Goal: Transaction & Acquisition: Book appointment/travel/reservation

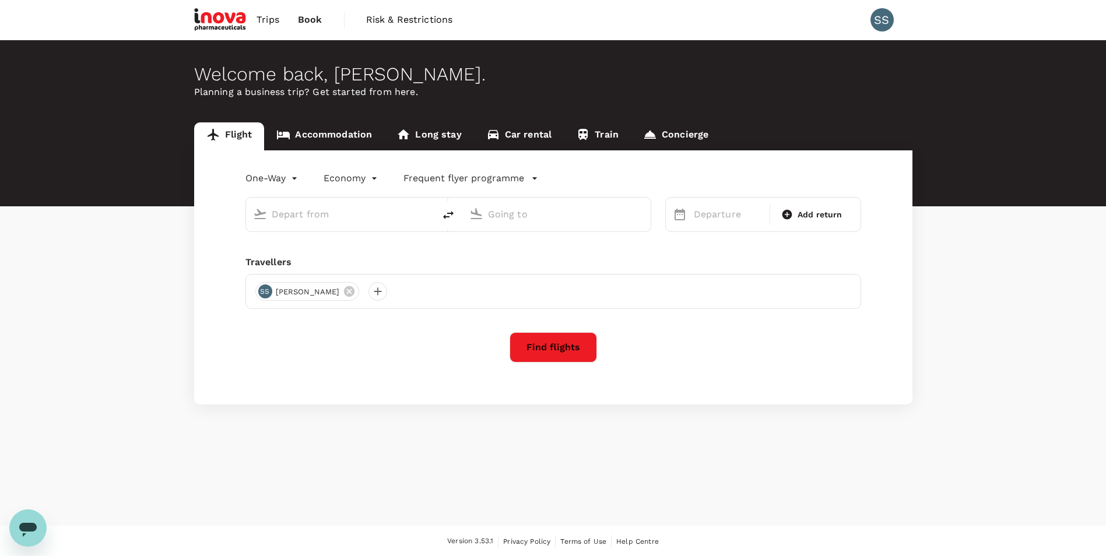
type input "roundtrip"
type input "[GEOGRAPHIC_DATA], [GEOGRAPHIC_DATA] (any)"
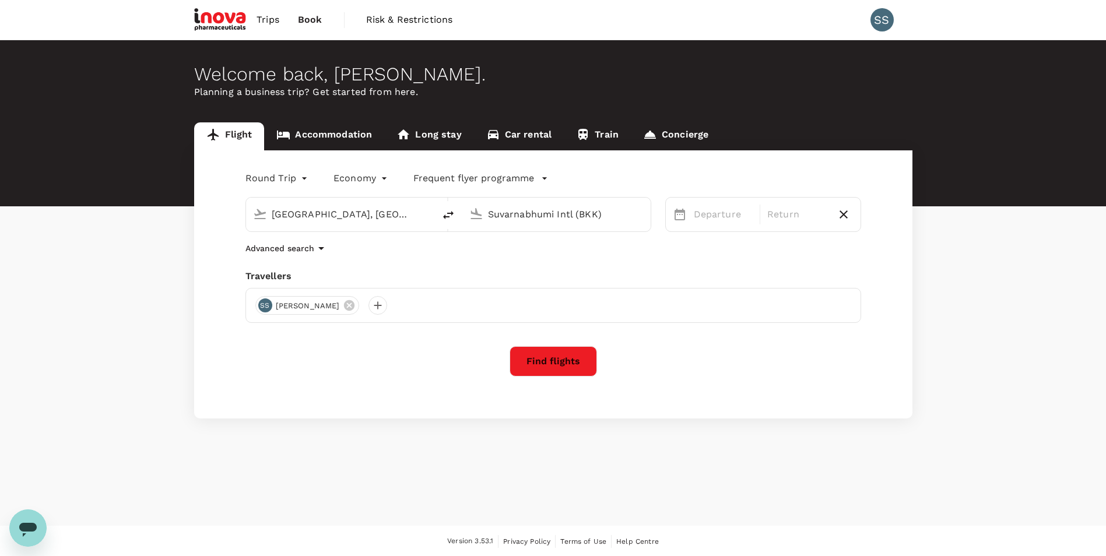
click at [513, 213] on input "Suvarnabhumi Intl (BKK)" at bounding box center [557, 214] width 138 height 18
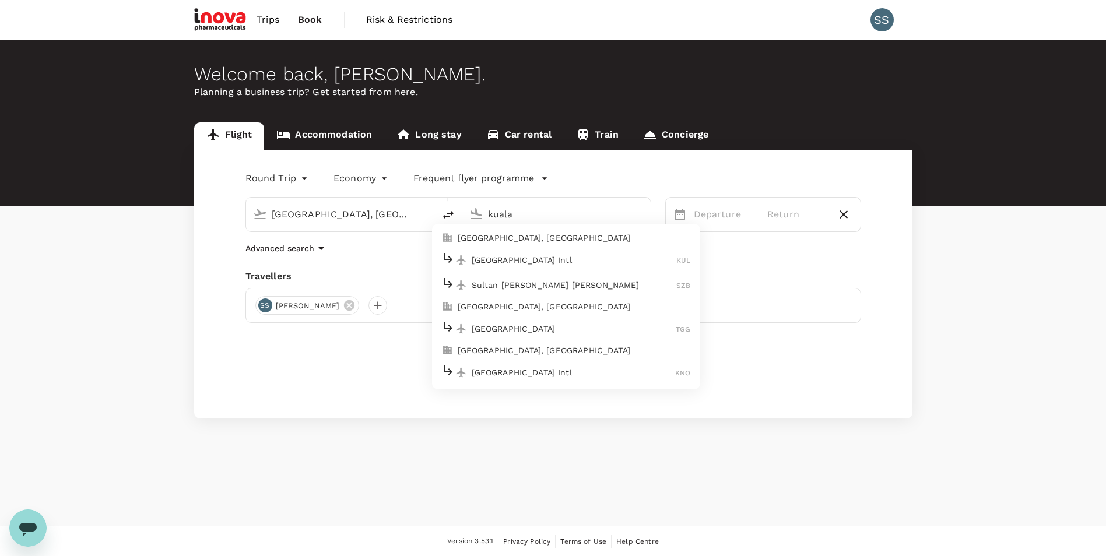
click at [500, 259] on p "[GEOGRAPHIC_DATA] Intl" at bounding box center [574, 260] width 205 height 12
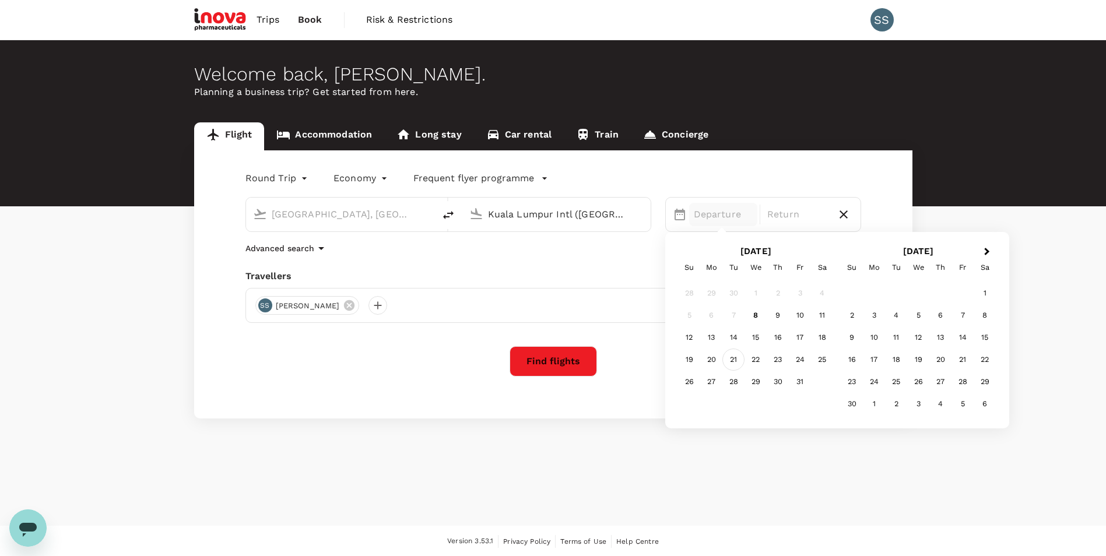
type input "Kuala Lumpur Intl ([GEOGRAPHIC_DATA])"
click at [728, 357] on div "21" at bounding box center [733, 360] width 22 height 22
click at [736, 357] on div "21" at bounding box center [733, 360] width 22 height 22
click at [573, 361] on button "Find flights" at bounding box center [553, 361] width 87 height 30
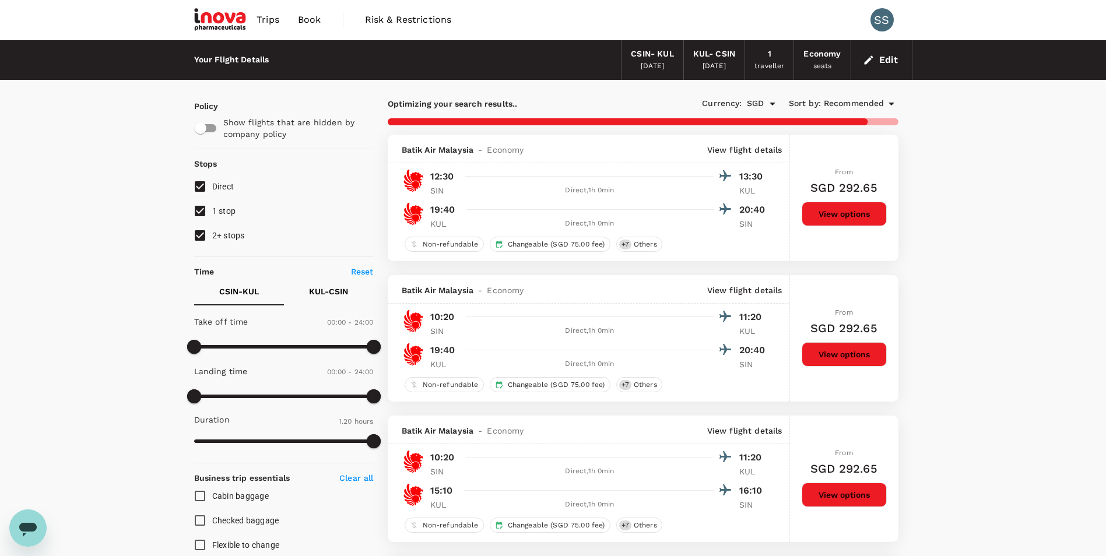
click at [860, 102] on span "Recommended" at bounding box center [854, 103] width 61 height 13
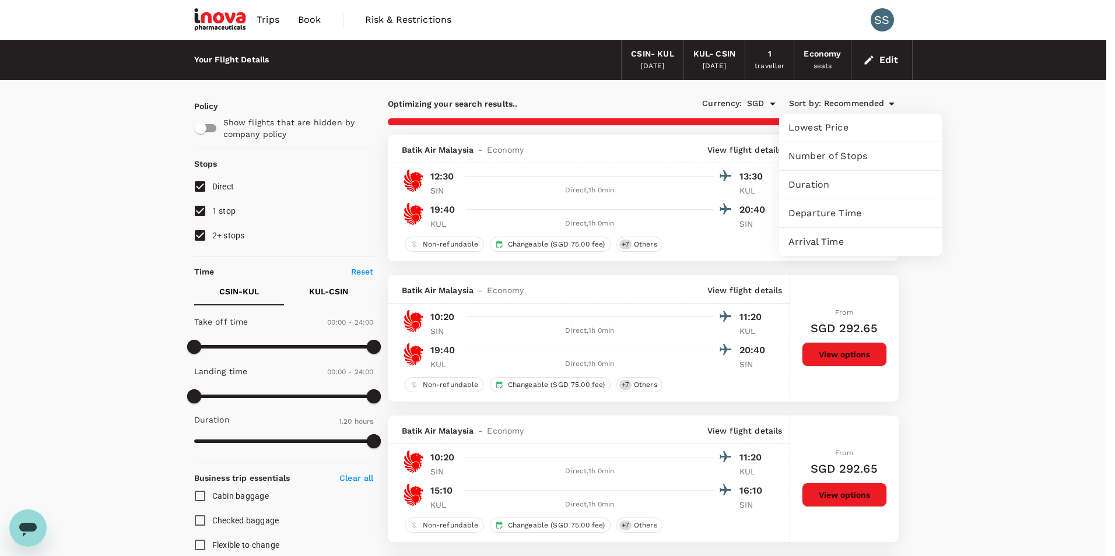
click at [860, 102] on div at bounding box center [557, 278] width 1115 height 556
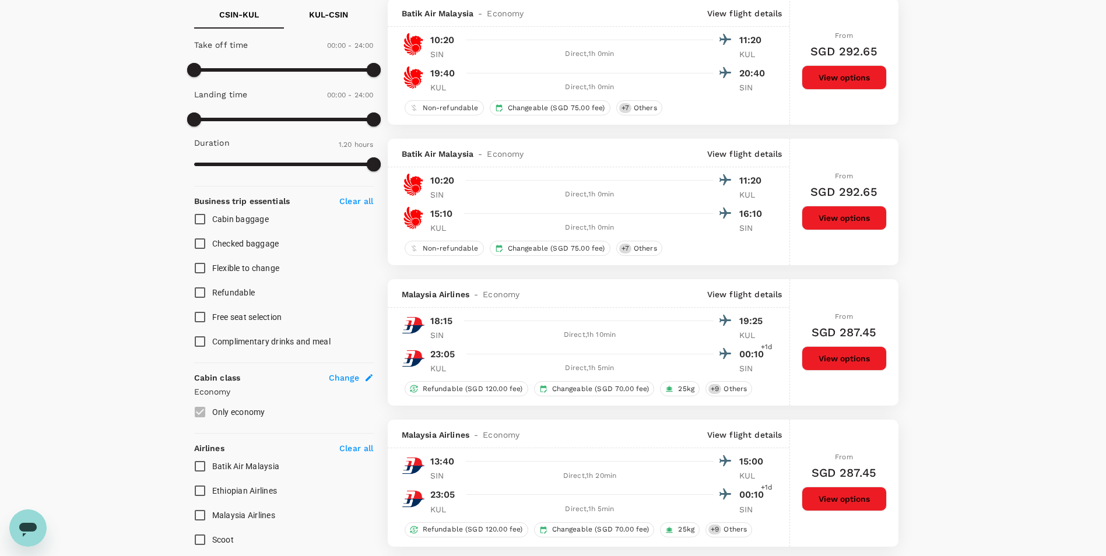
scroll to position [466, 0]
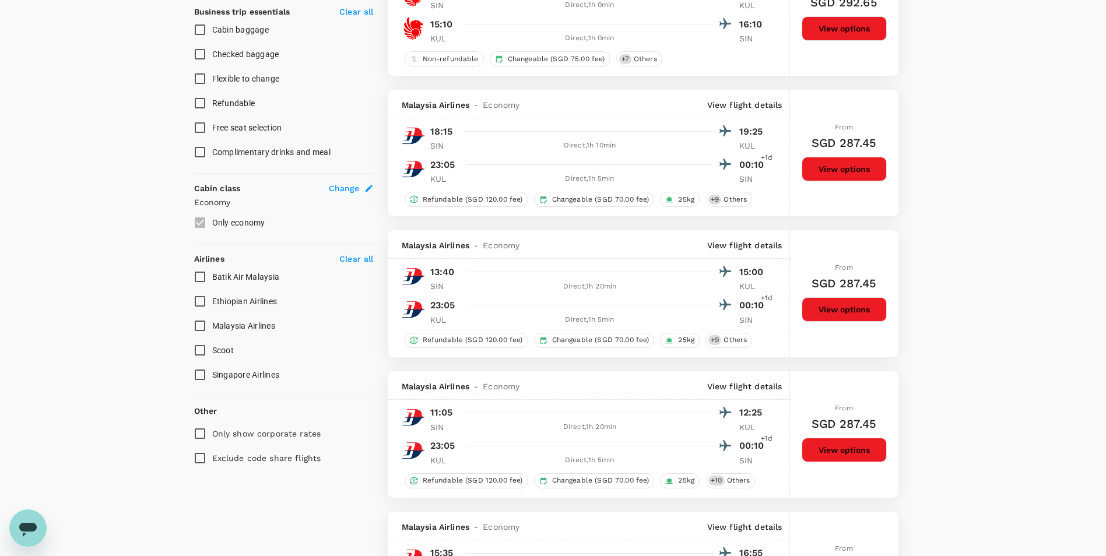
click at [202, 327] on input "Malaysia Airlines" at bounding box center [200, 326] width 24 height 24
checkbox input "true"
click at [198, 354] on input "Scoot" at bounding box center [200, 350] width 24 height 24
checkbox input "true"
click at [198, 377] on input "Singapore Airlines" at bounding box center [200, 375] width 24 height 24
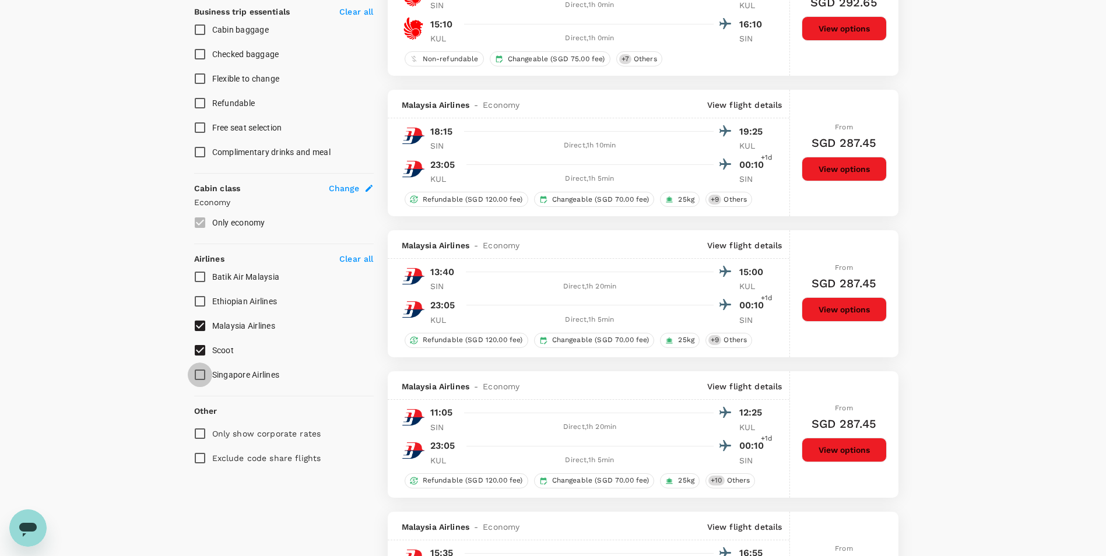
checkbox input "true"
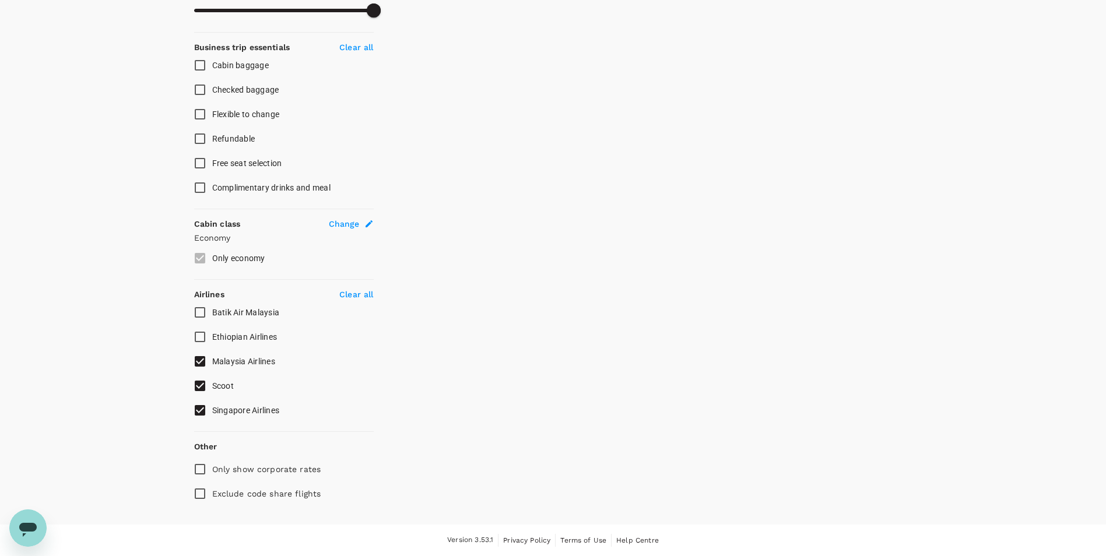
checkbox input "false"
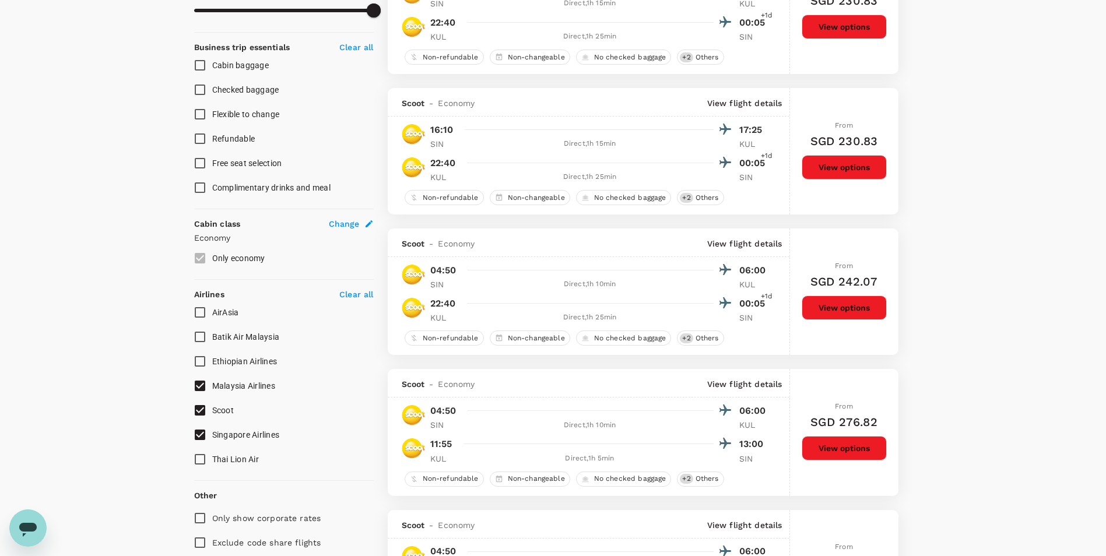
scroll to position [466, 0]
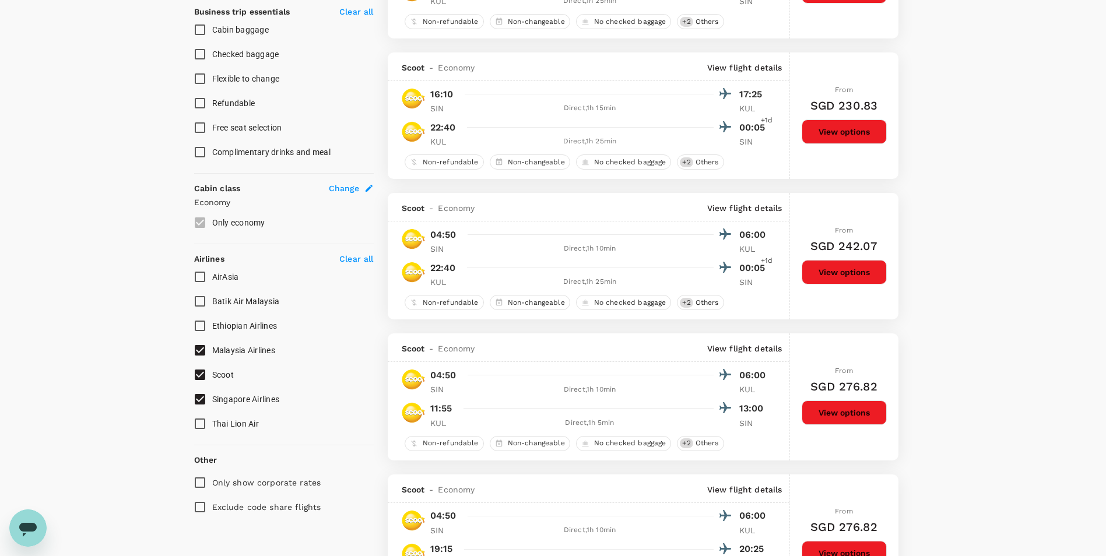
click at [196, 348] on input "Malaysia Airlines" at bounding box center [200, 350] width 24 height 24
checkbox input "false"
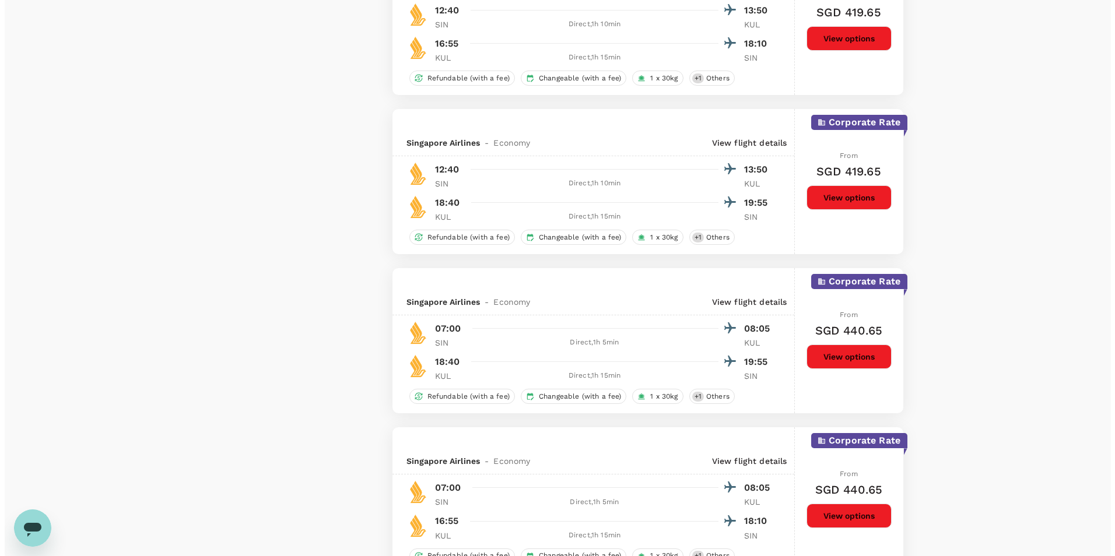
scroll to position [2224, 0]
